Goal: Task Accomplishment & Management: Complete application form

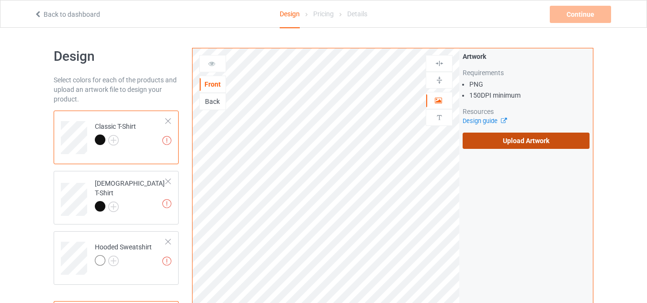
click at [497, 135] on label "Upload Artwork" at bounding box center [525, 141] width 127 height 16
click at [0, 0] on input "Upload Artwork" at bounding box center [0, 0] width 0 height 0
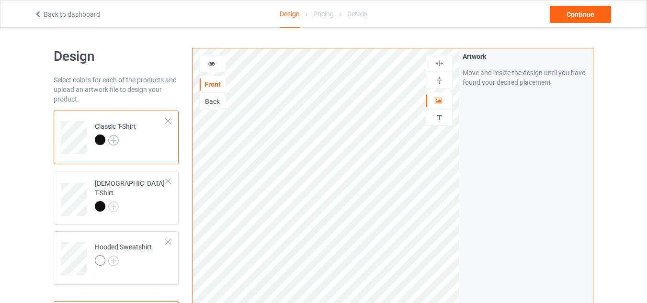
click at [115, 142] on img at bounding box center [113, 140] width 11 height 11
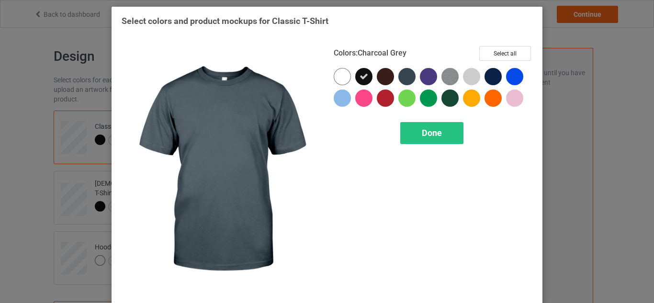
click at [405, 79] on div at bounding box center [406, 76] width 17 height 17
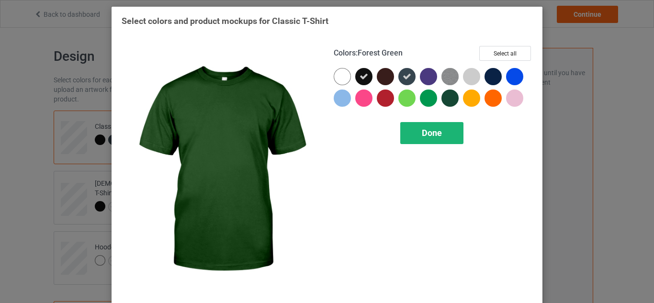
click at [430, 140] on div "Done" at bounding box center [431, 133] width 63 height 22
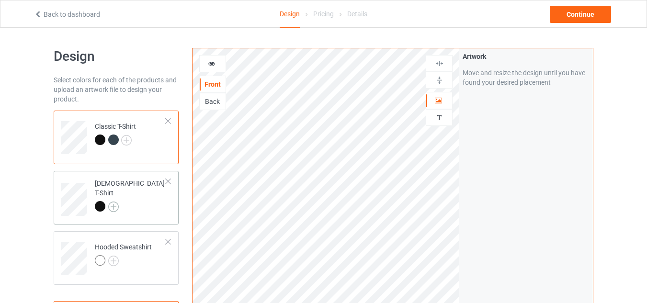
click at [114, 201] on img at bounding box center [113, 206] width 11 height 11
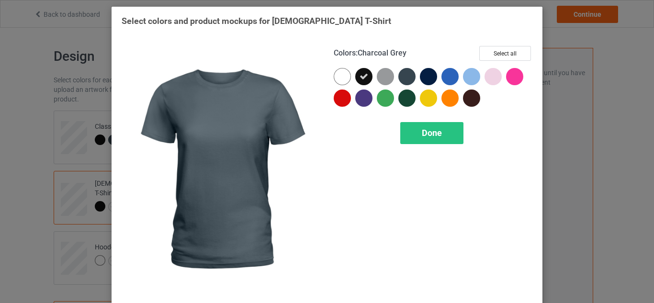
click at [398, 77] on div at bounding box center [406, 76] width 17 height 17
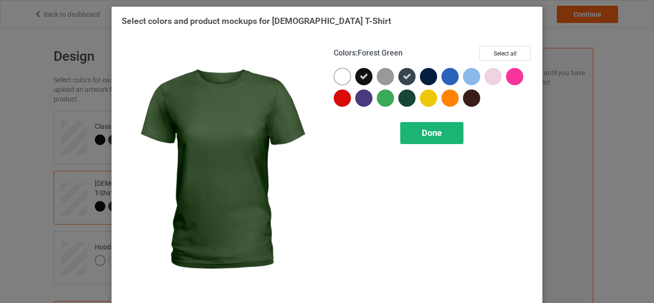
click at [414, 134] on div "Done" at bounding box center [431, 133] width 63 height 22
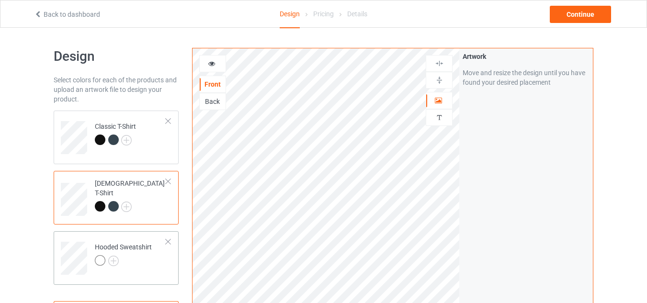
click at [120, 258] on div at bounding box center [123, 261] width 57 height 13
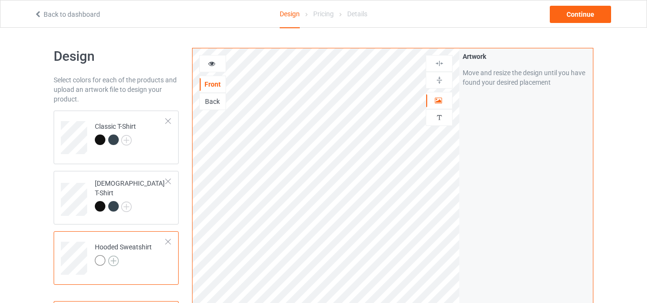
click at [115, 264] on img at bounding box center [113, 261] width 11 height 11
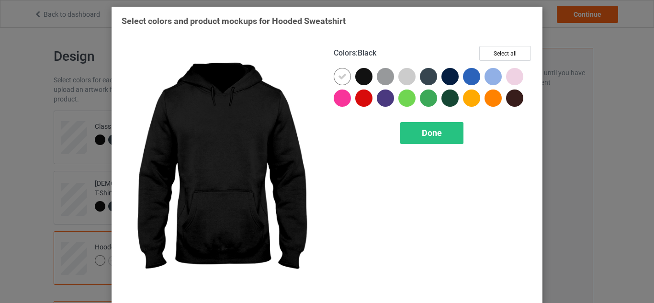
click at [366, 78] on div at bounding box center [363, 76] width 17 height 17
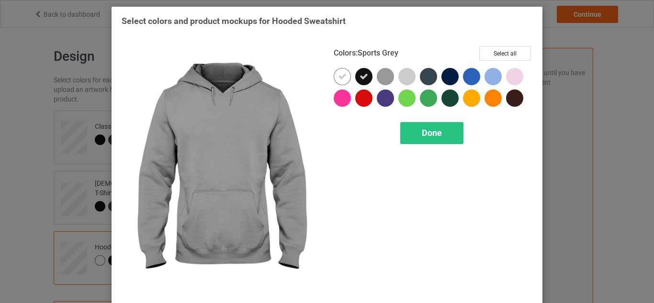
click at [377, 78] on div at bounding box center [385, 76] width 17 height 17
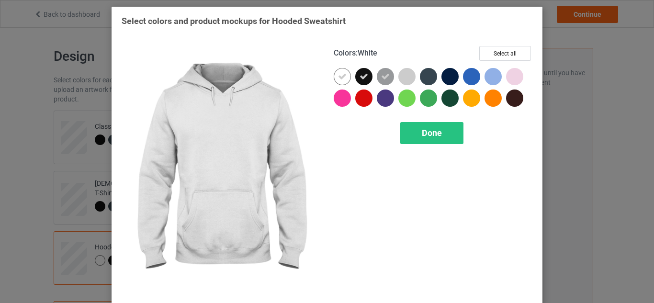
click at [345, 74] on div at bounding box center [342, 76] width 17 height 17
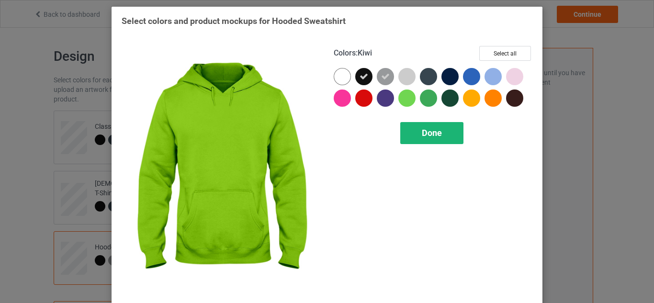
click at [422, 129] on span "Done" at bounding box center [432, 133] width 20 height 10
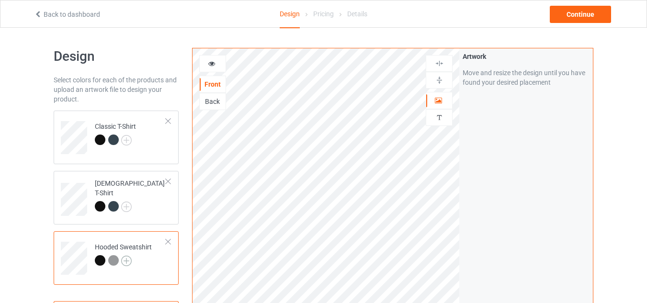
click at [124, 257] on img at bounding box center [126, 261] width 11 height 11
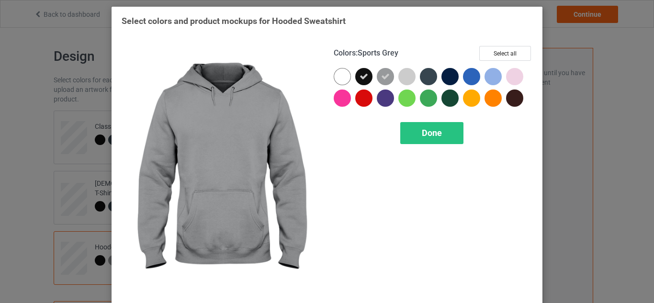
click at [385, 74] on icon at bounding box center [385, 76] width 9 height 9
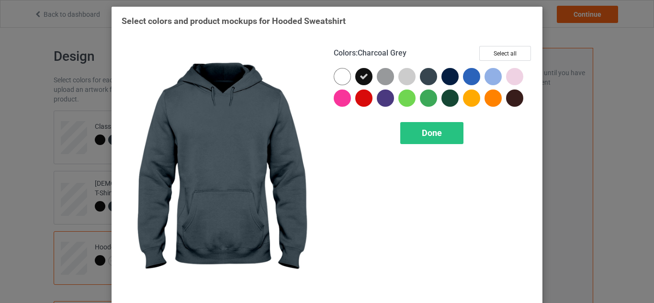
drag, startPoint x: 418, startPoint y: 74, endPoint x: 416, endPoint y: 106, distance: 31.6
click at [420, 74] on div at bounding box center [428, 76] width 17 height 17
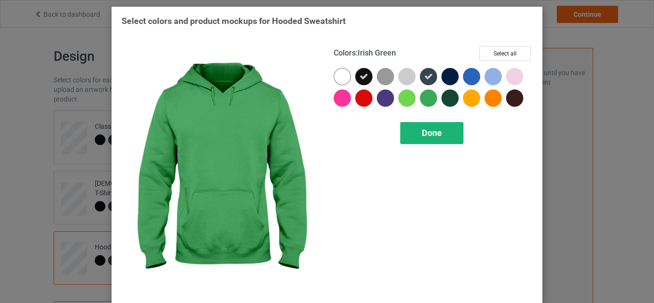
click at [417, 126] on div "Done" at bounding box center [431, 133] width 63 height 22
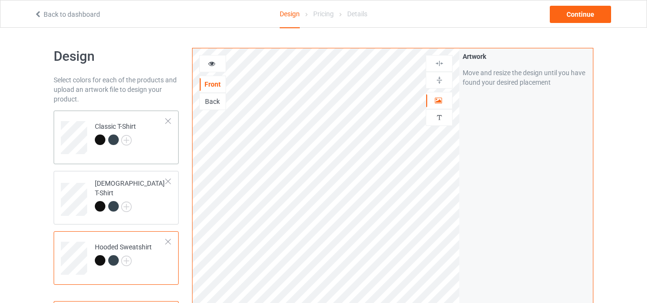
click at [91, 122] on td "Classic T-Shirt" at bounding box center [130, 134] width 82 height 40
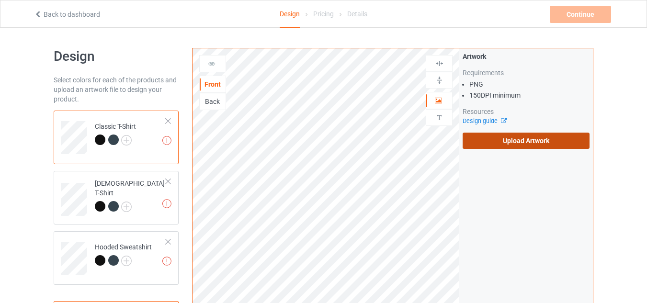
click at [507, 143] on label "Upload Artwork" at bounding box center [525, 141] width 127 height 16
click at [0, 0] on input "Upload Artwork" at bounding box center [0, 0] width 0 height 0
click at [518, 145] on label "Upload Artwork" at bounding box center [525, 141] width 127 height 16
click at [0, 0] on input "Upload Artwork" at bounding box center [0, 0] width 0 height 0
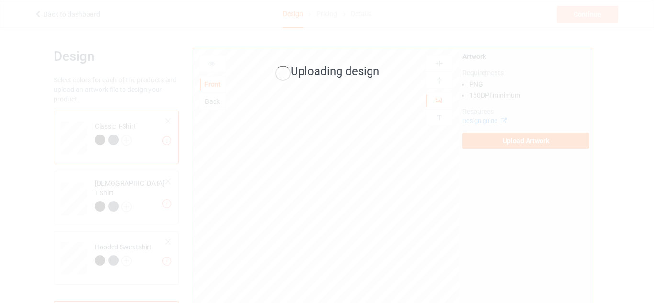
click at [279, 125] on div "Uploading design" at bounding box center [327, 151] width 654 height 303
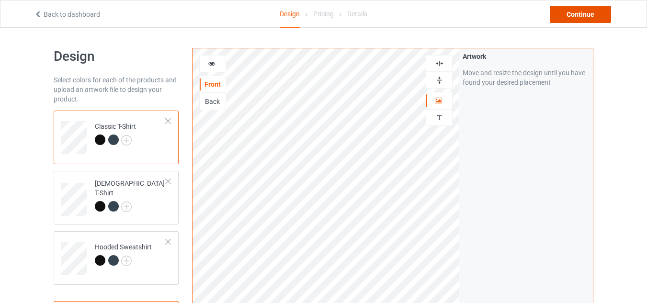
click at [586, 19] on div "Continue" at bounding box center [579, 14] width 61 height 17
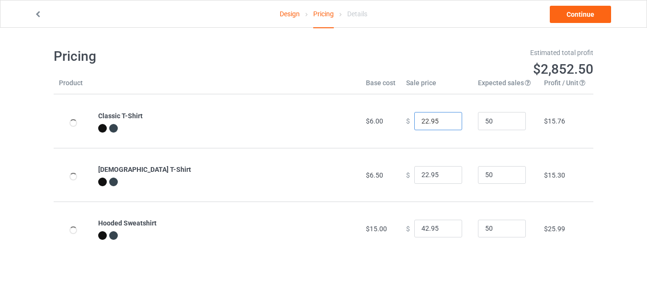
drag, startPoint x: 422, startPoint y: 121, endPoint x: 416, endPoint y: 121, distance: 5.7
click at [416, 121] on input "22.95" at bounding box center [438, 121] width 48 height 18
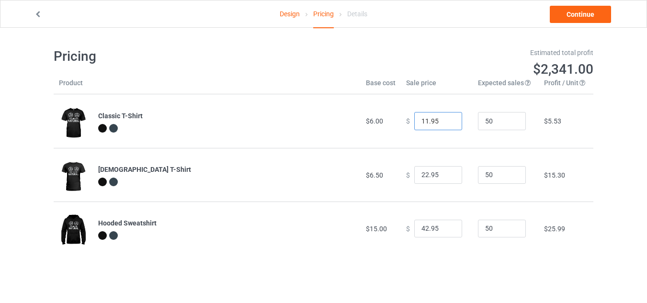
type input "11.95"
drag, startPoint x: 423, startPoint y: 173, endPoint x: 415, endPoint y: 174, distance: 7.7
click at [415, 174] on input "22.95" at bounding box center [438, 175] width 48 height 18
type input "11.95"
click at [415, 228] on input "42.95" at bounding box center [438, 229] width 48 height 18
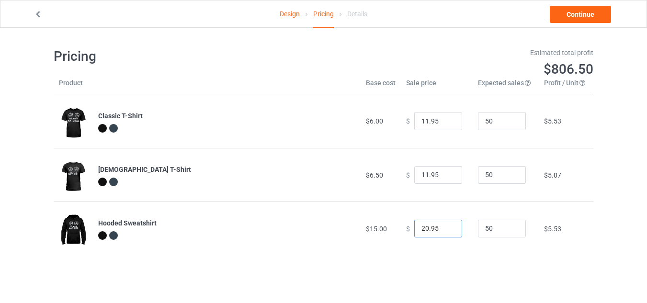
type input "20.95"
click at [422, 122] on input "11.95" at bounding box center [438, 121] width 48 height 18
click at [445, 151] on td "$ 11.95" at bounding box center [437, 175] width 72 height 54
click at [585, 8] on link "Continue" at bounding box center [579, 14] width 61 height 17
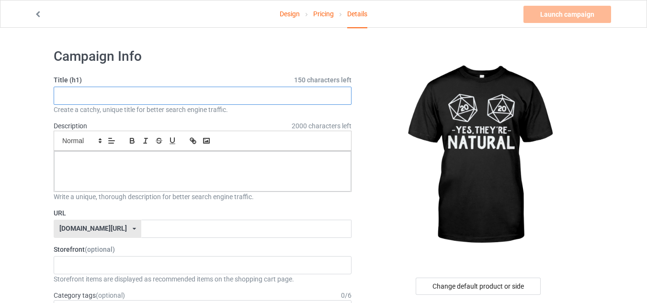
click at [101, 99] on input "text" at bounding box center [203, 96] width 298 height 18
type input "ه"
type input "natural"
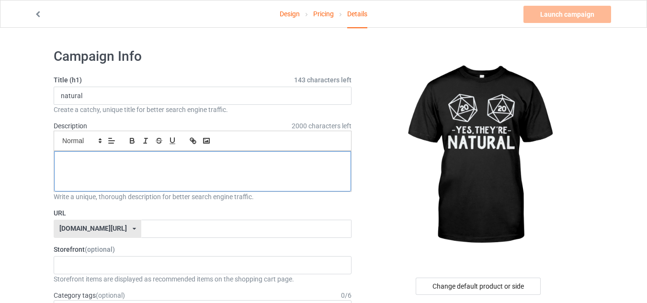
click at [112, 164] on p at bounding box center [202, 161] width 281 height 9
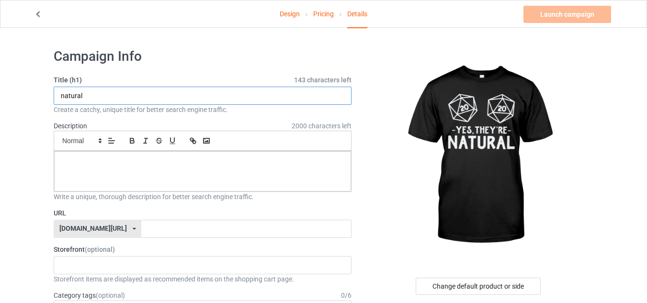
click at [95, 101] on input "natural" at bounding box center [203, 96] width 298 height 18
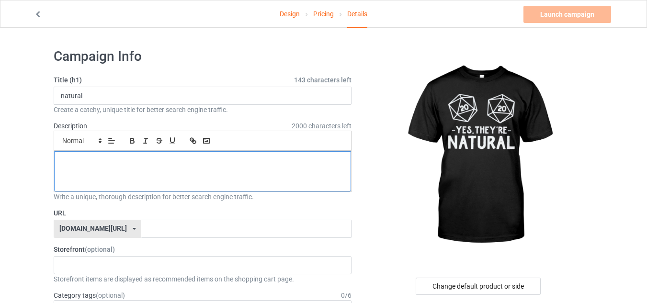
click at [96, 166] on p at bounding box center [202, 161] width 281 height 9
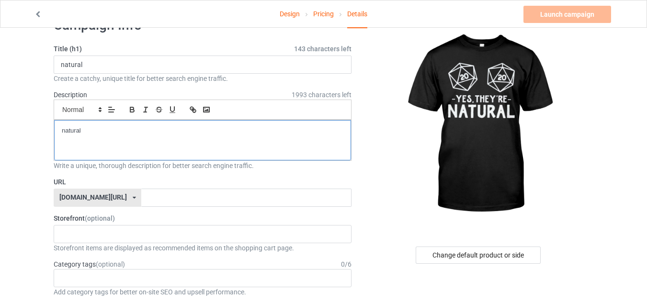
scroll to position [48, 0]
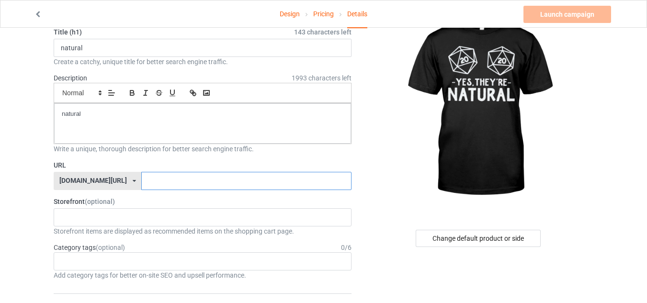
click at [141, 183] on input "text" at bounding box center [246, 181] width 210 height 18
paste input "natural"
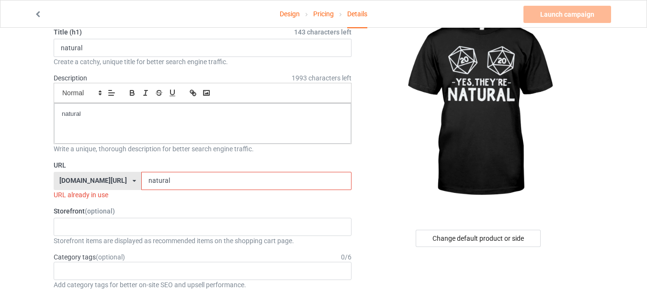
click at [229, 184] on input "natural" at bounding box center [246, 181] width 210 height 18
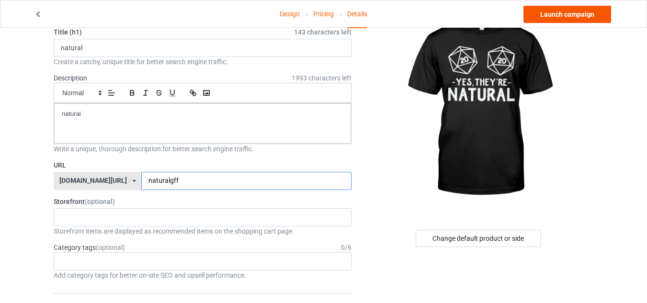
type input "naturalgff"
click at [576, 18] on link "Launch campaign" at bounding box center [567, 14] width 88 height 17
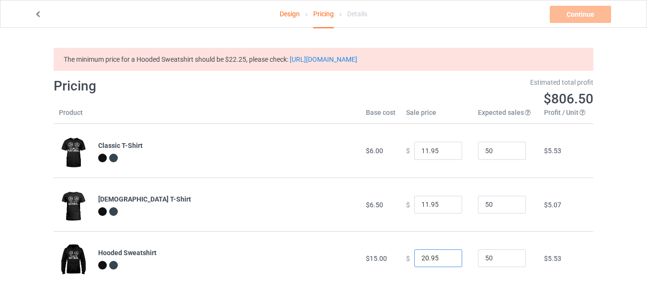
click at [422, 259] on input "20.95" at bounding box center [438, 258] width 48 height 18
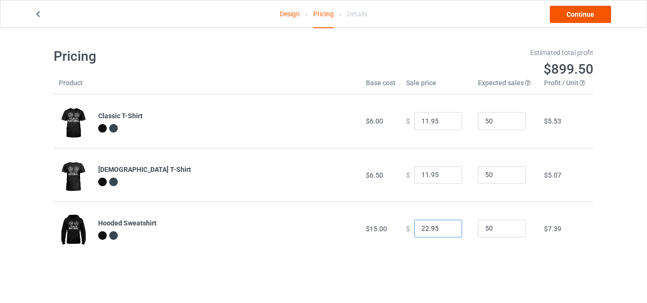
type input "22.95"
click at [594, 9] on link "Continue" at bounding box center [579, 14] width 61 height 17
